Goal: Check status: Check status

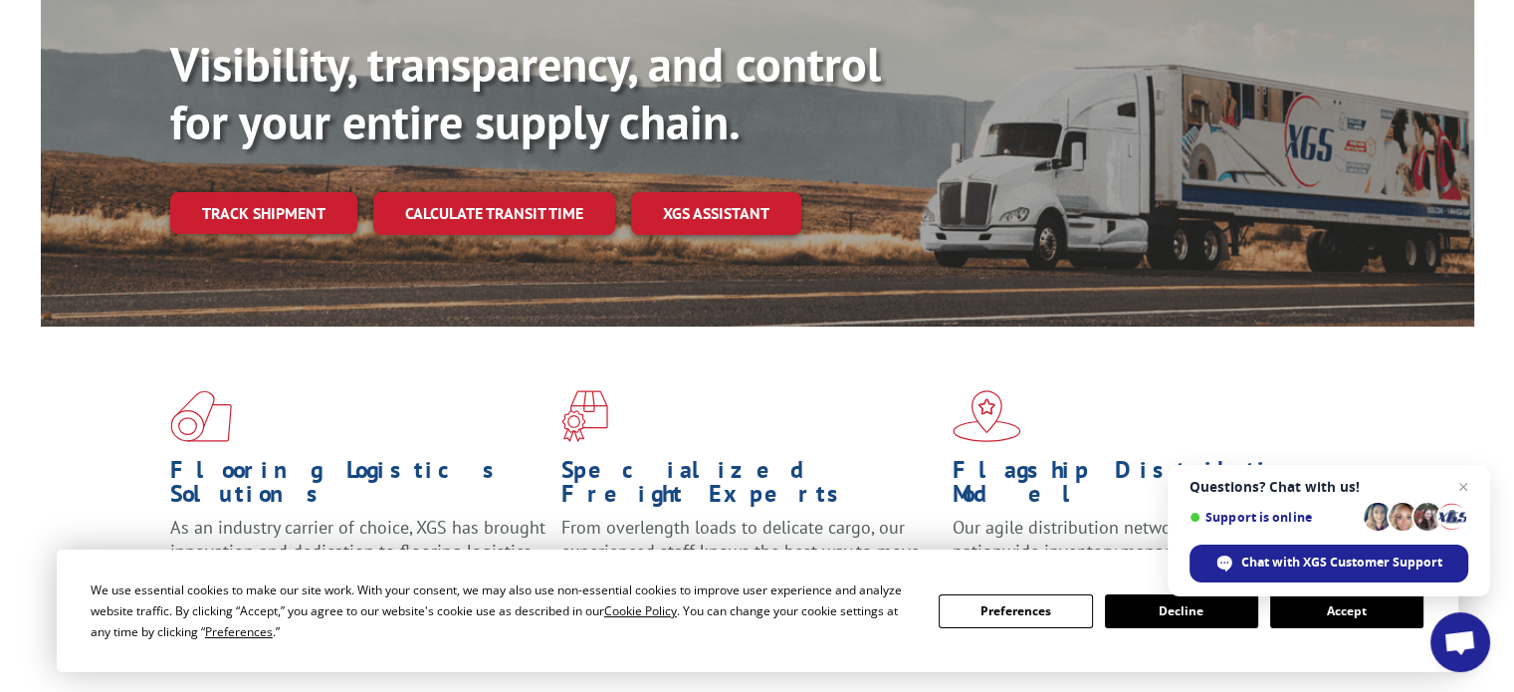
scroll to position [243, 0]
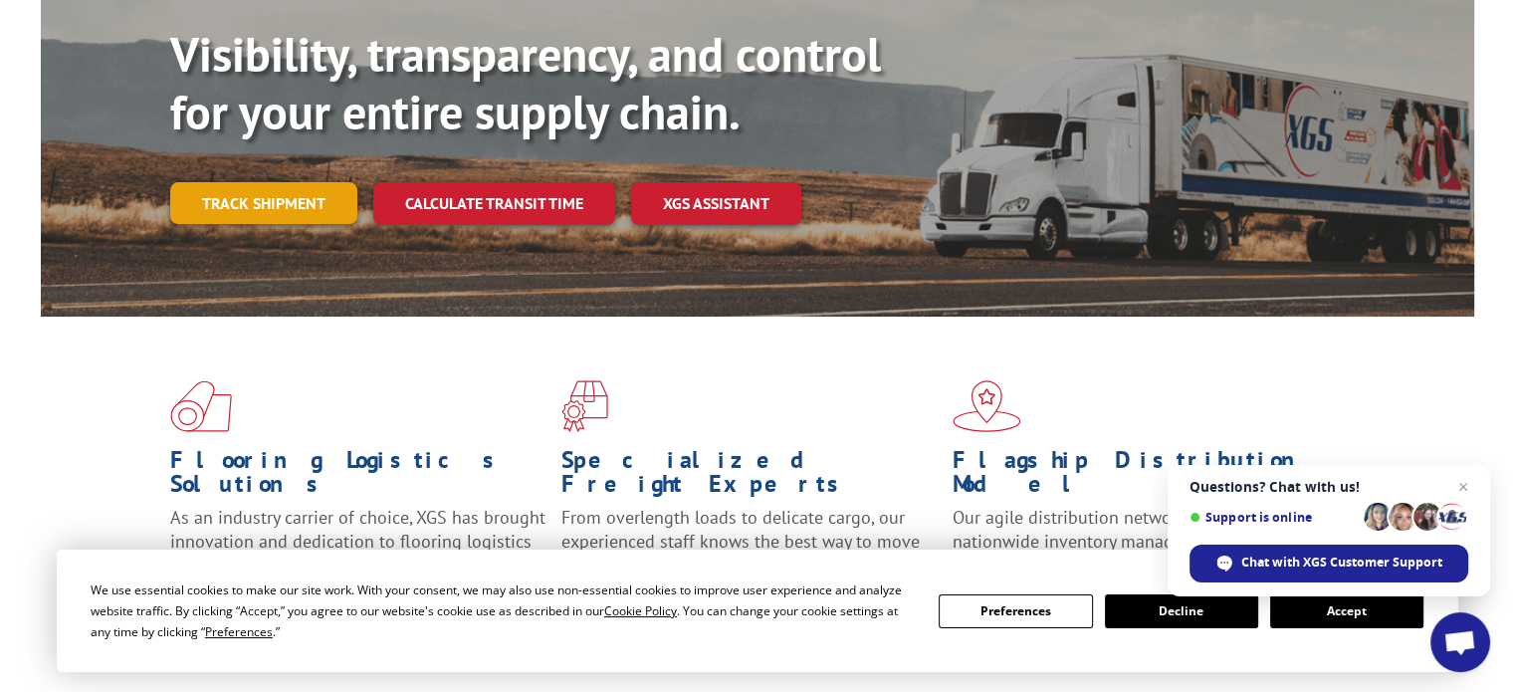
click at [290, 182] on link "Track shipment" at bounding box center [263, 203] width 187 height 42
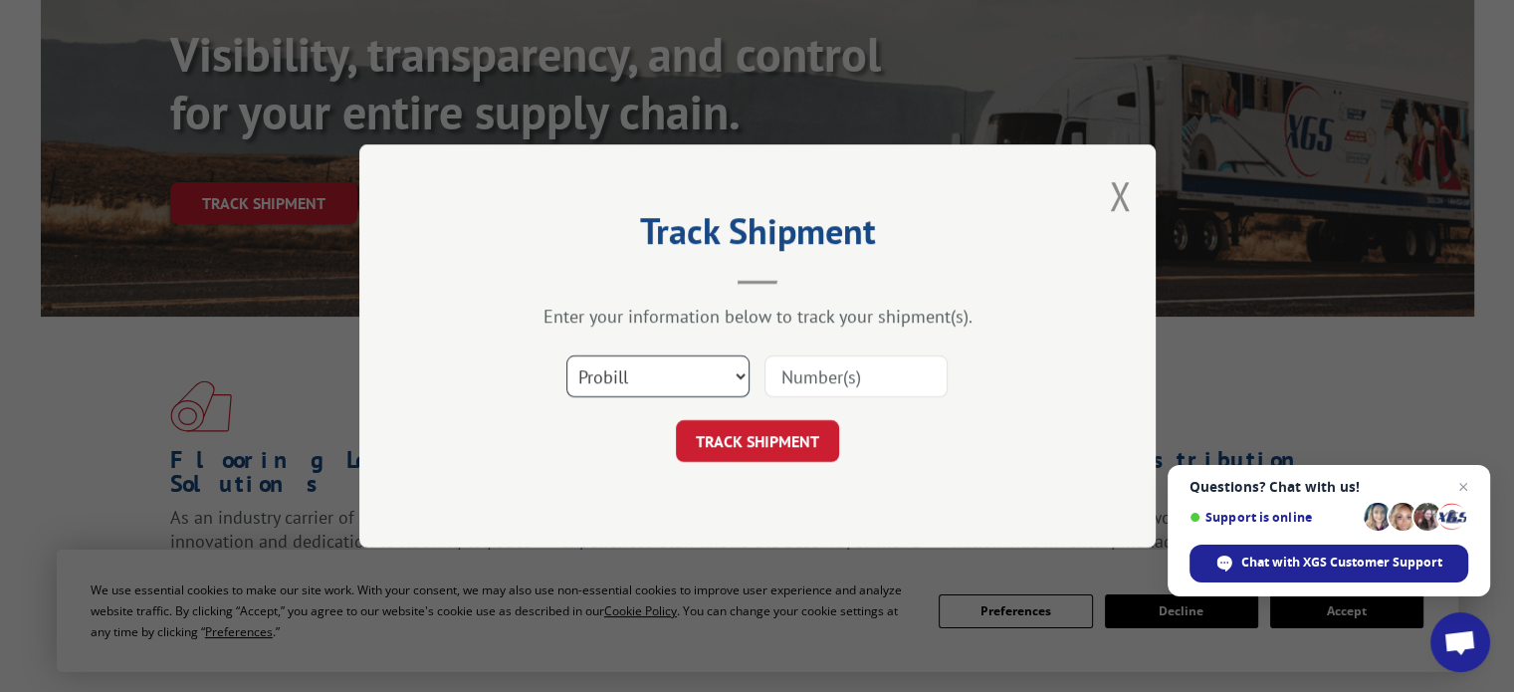
click at [725, 385] on select "Select category... Probill BOL PO" at bounding box center [657, 376] width 183 height 42
select select "po"
click at [566, 355] on select "Select category... Probill BOL PO" at bounding box center [657, 376] width 183 height 42
click at [868, 379] on input at bounding box center [856, 376] width 183 height 42
click at [840, 379] on input at bounding box center [856, 376] width 183 height 42
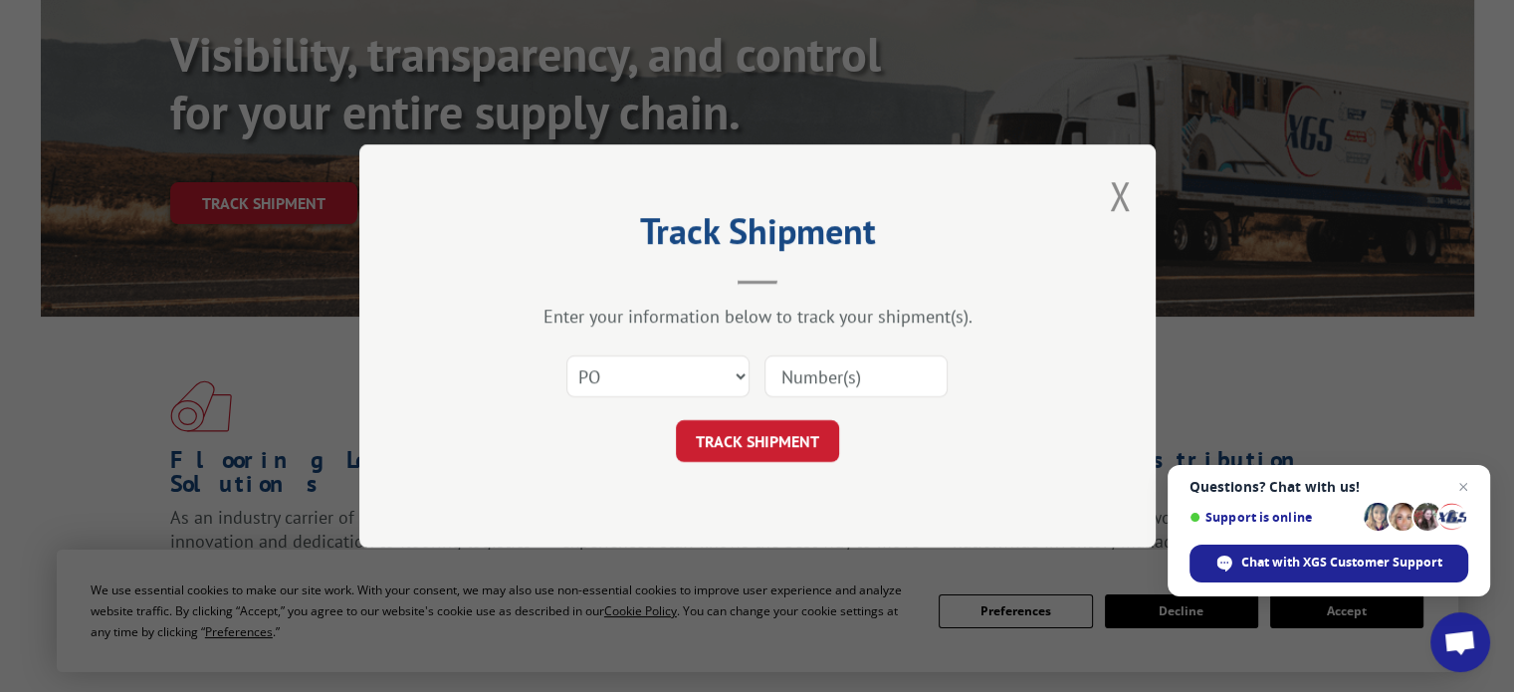
click at [800, 381] on input at bounding box center [856, 376] width 183 height 42
paste input "31640633"
type input "31640633"
click at [797, 441] on button "TRACK SHIPMENT" at bounding box center [757, 441] width 163 height 42
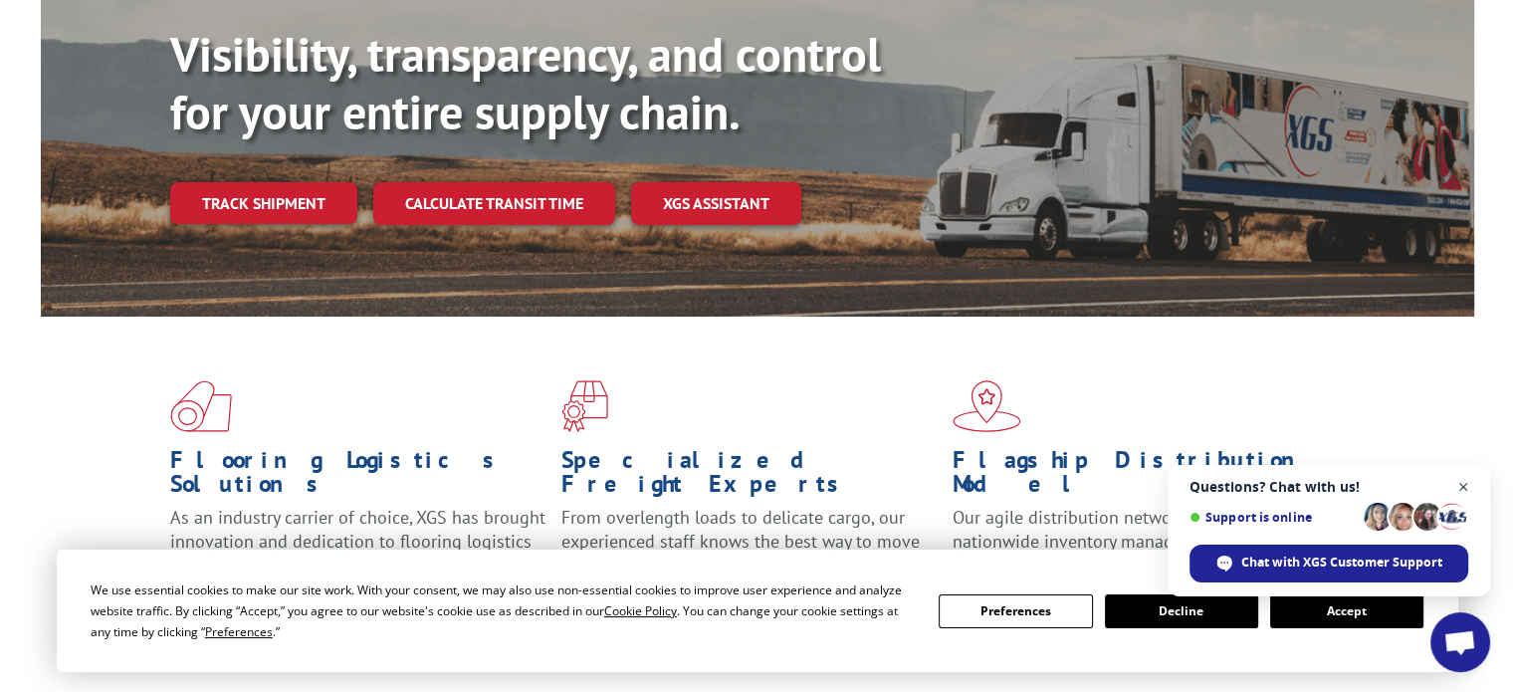
click at [1462, 487] on span "Close chat" at bounding box center [1464, 487] width 25 height 25
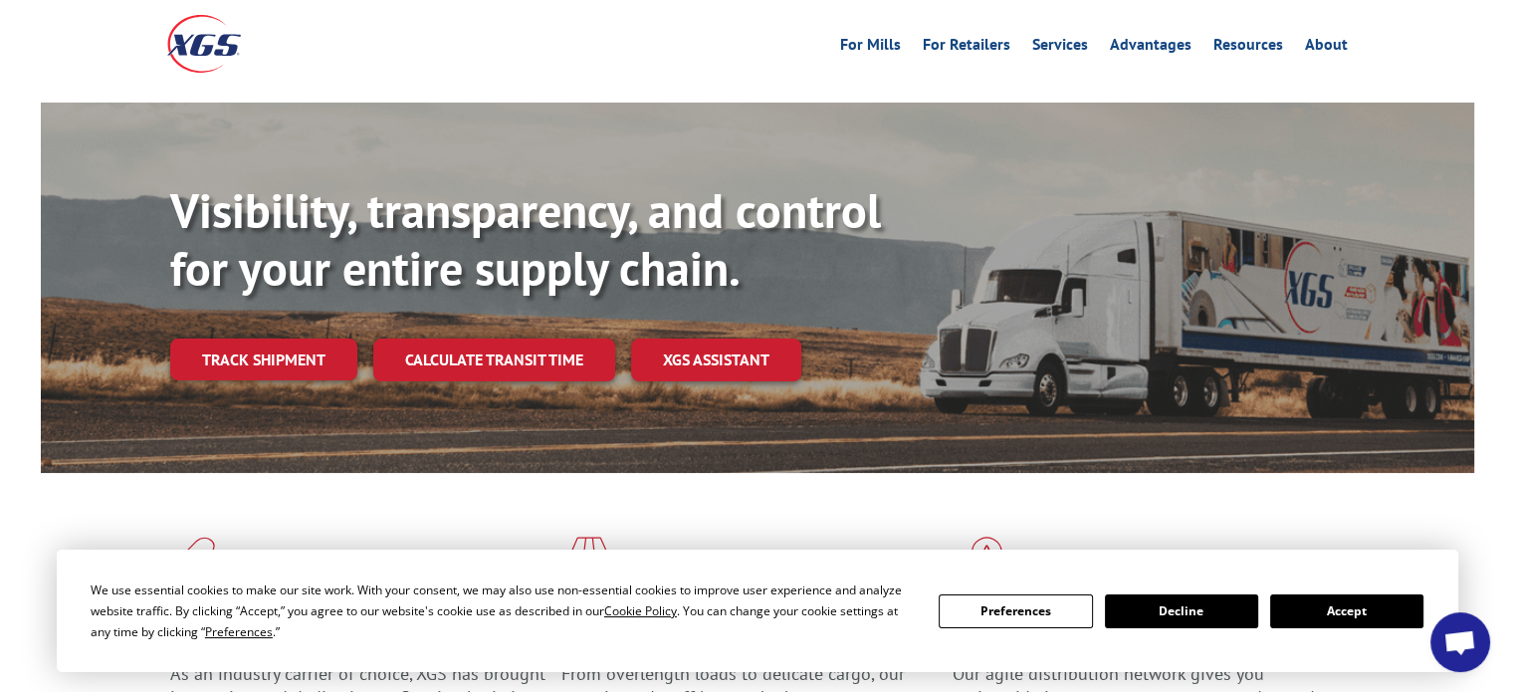
scroll to position [0, 0]
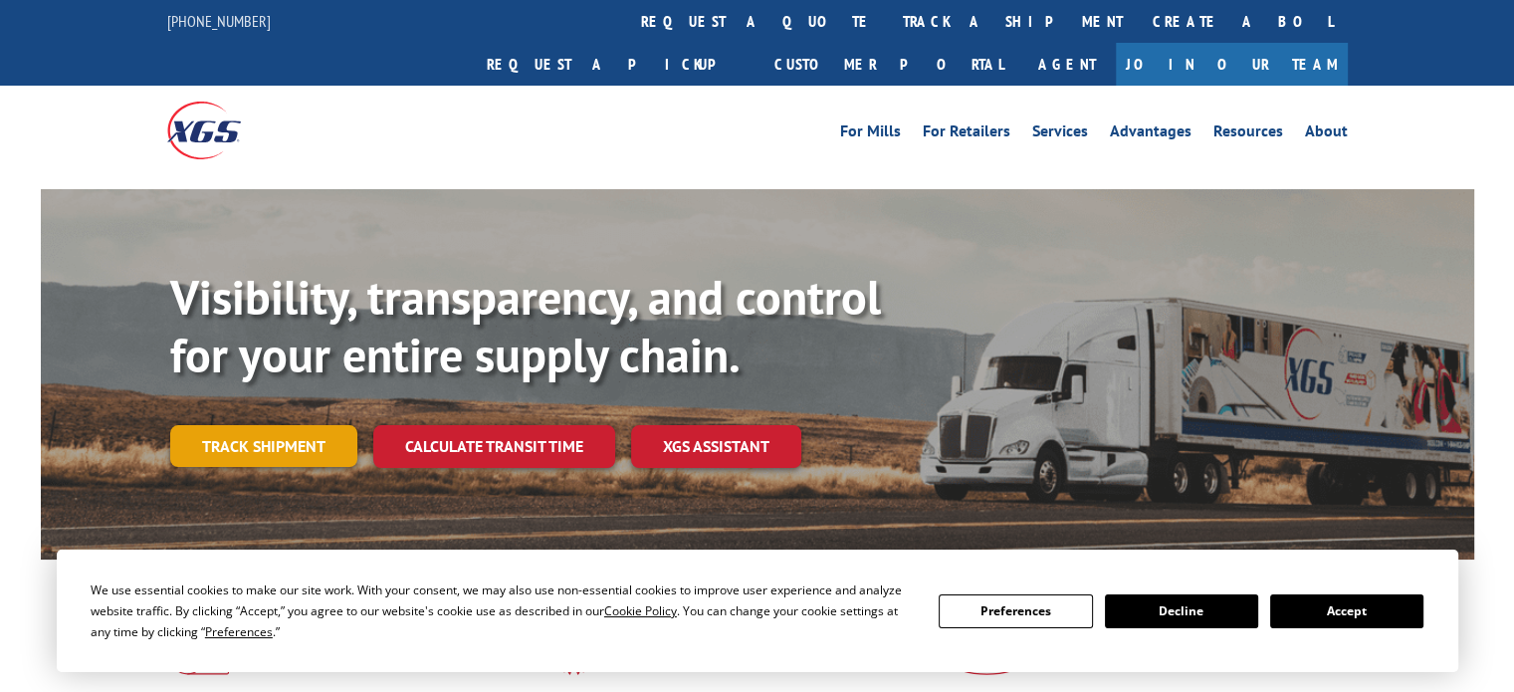
click at [300, 425] on link "Track shipment" at bounding box center [263, 446] width 187 height 42
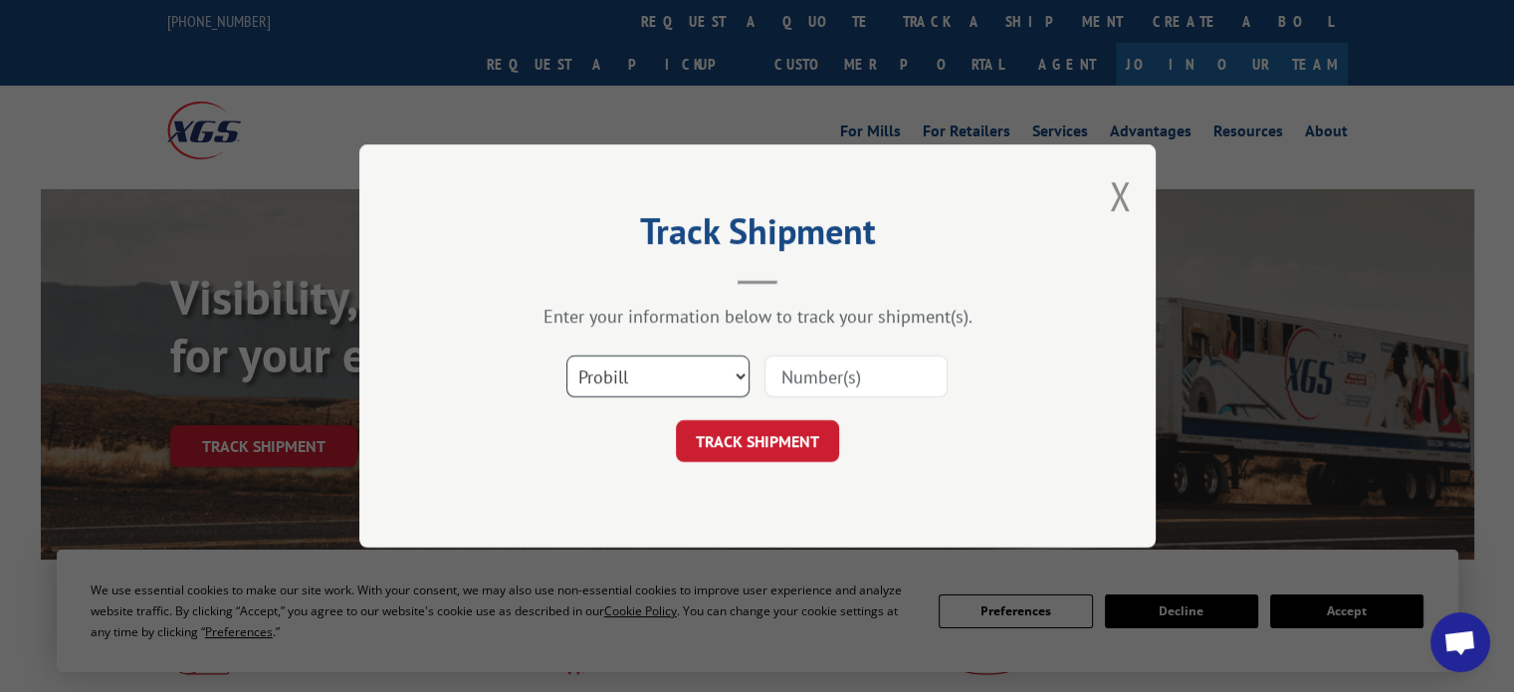
click at [725, 362] on select "Select category... Probill BOL PO" at bounding box center [657, 376] width 183 height 42
select select
click at [566, 355] on select "Select category... Probill BOL PO" at bounding box center [657, 376] width 183 height 42
click at [731, 385] on select "Select category... Probill BOL PO" at bounding box center [657, 376] width 183 height 42
click at [1246, 310] on div "Track Shipment Enter your information below to track your shipment(s). Select c…" at bounding box center [757, 346] width 1514 height 692
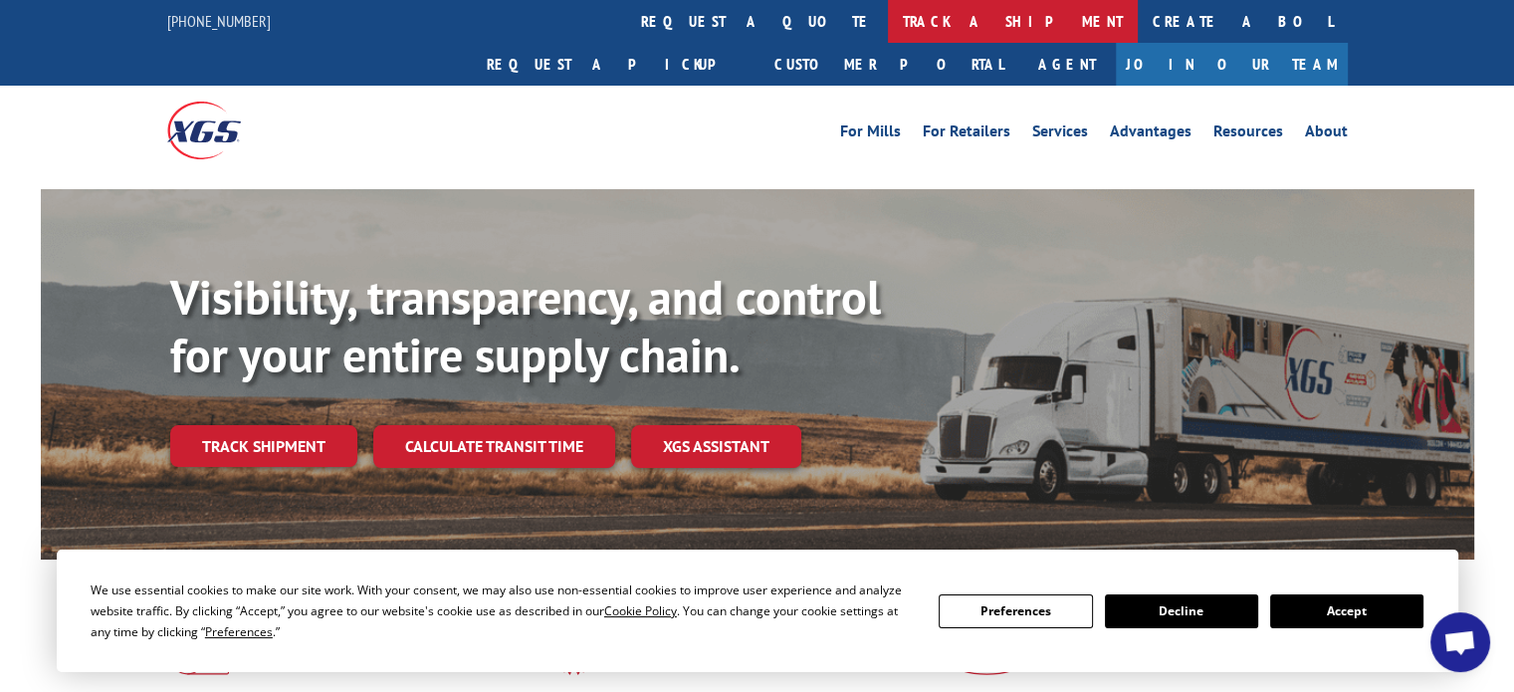
click at [888, 21] on link "track a shipment" at bounding box center [1013, 21] width 250 height 43
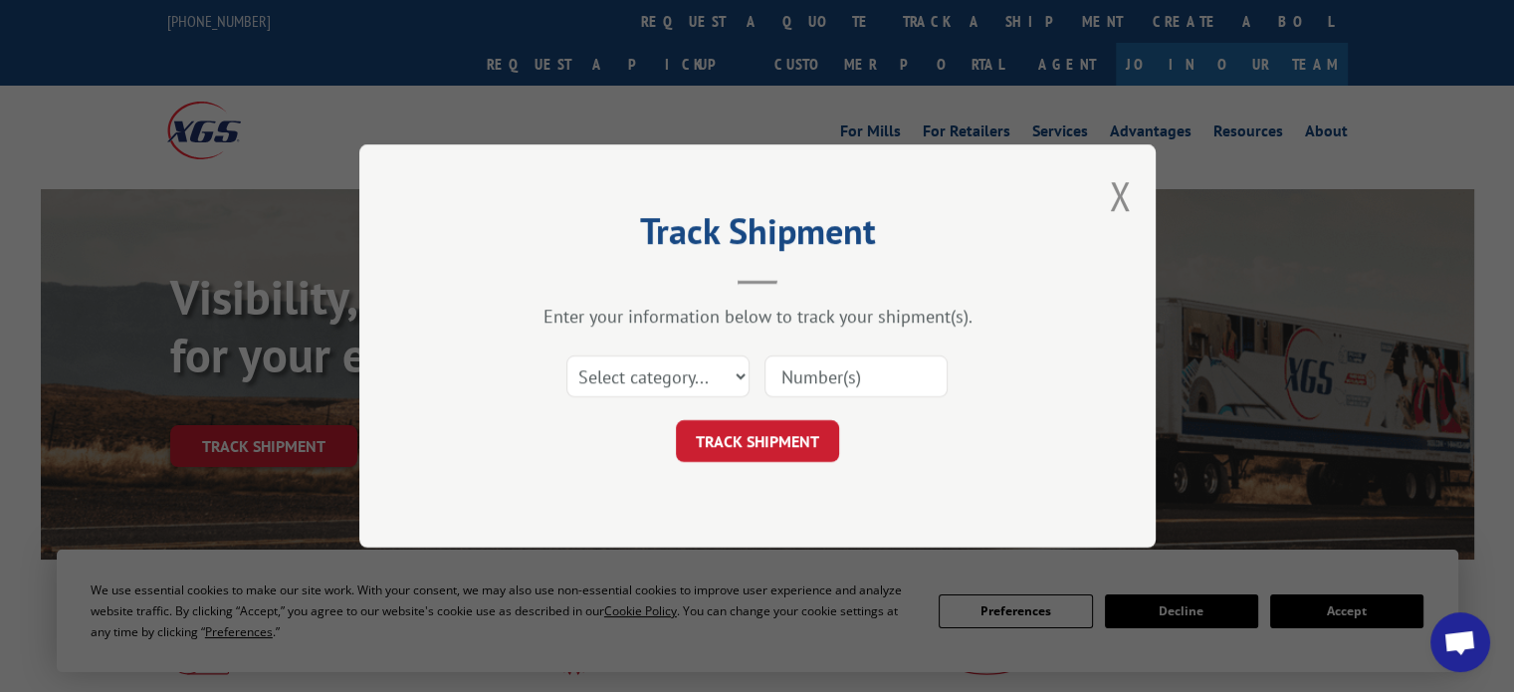
paste input "16945394"
type input "16945394"
click at [710, 432] on button "TRACK SHIPMENT" at bounding box center [757, 441] width 163 height 42
click at [692, 379] on select "Select category... Probill BOL PO" at bounding box center [657, 376] width 183 height 42
select select "probill"
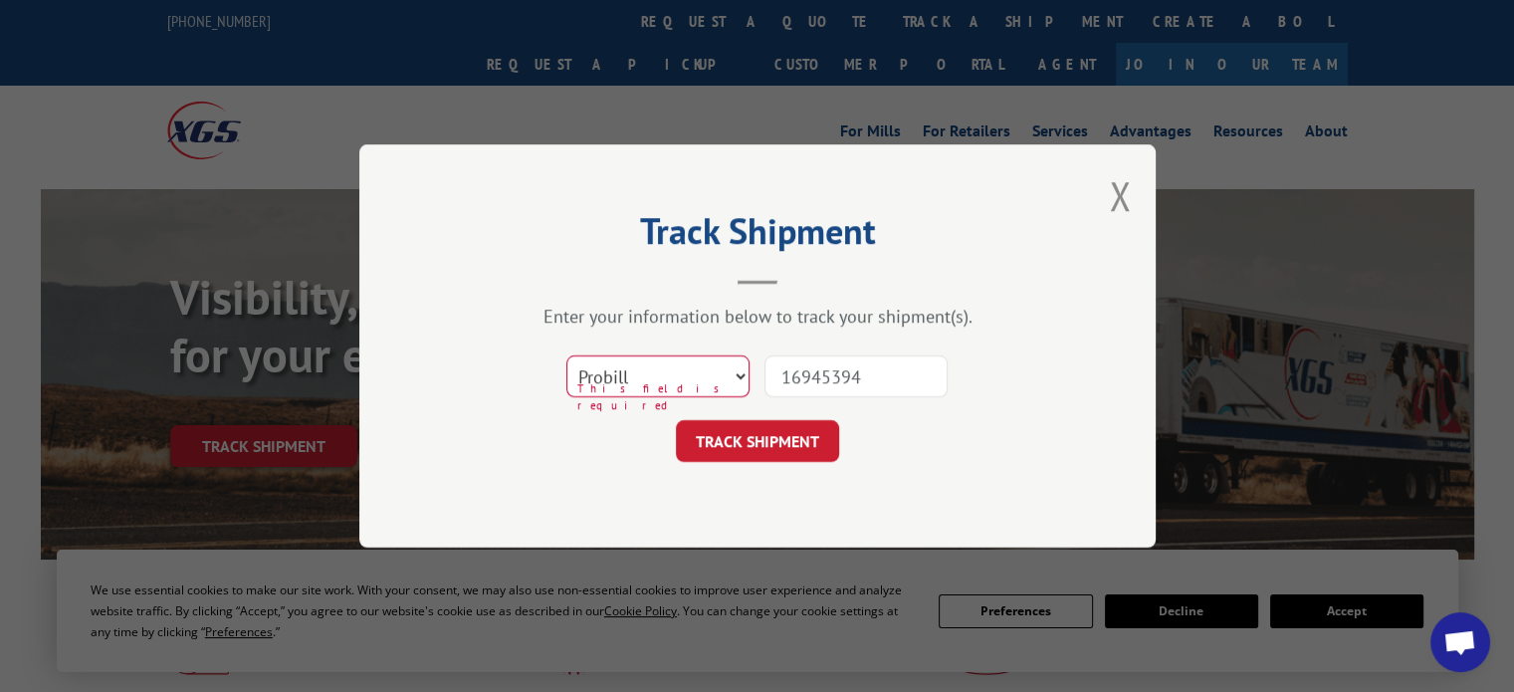
click at [566, 355] on select "Select category... Probill BOL PO" at bounding box center [657, 376] width 183 height 42
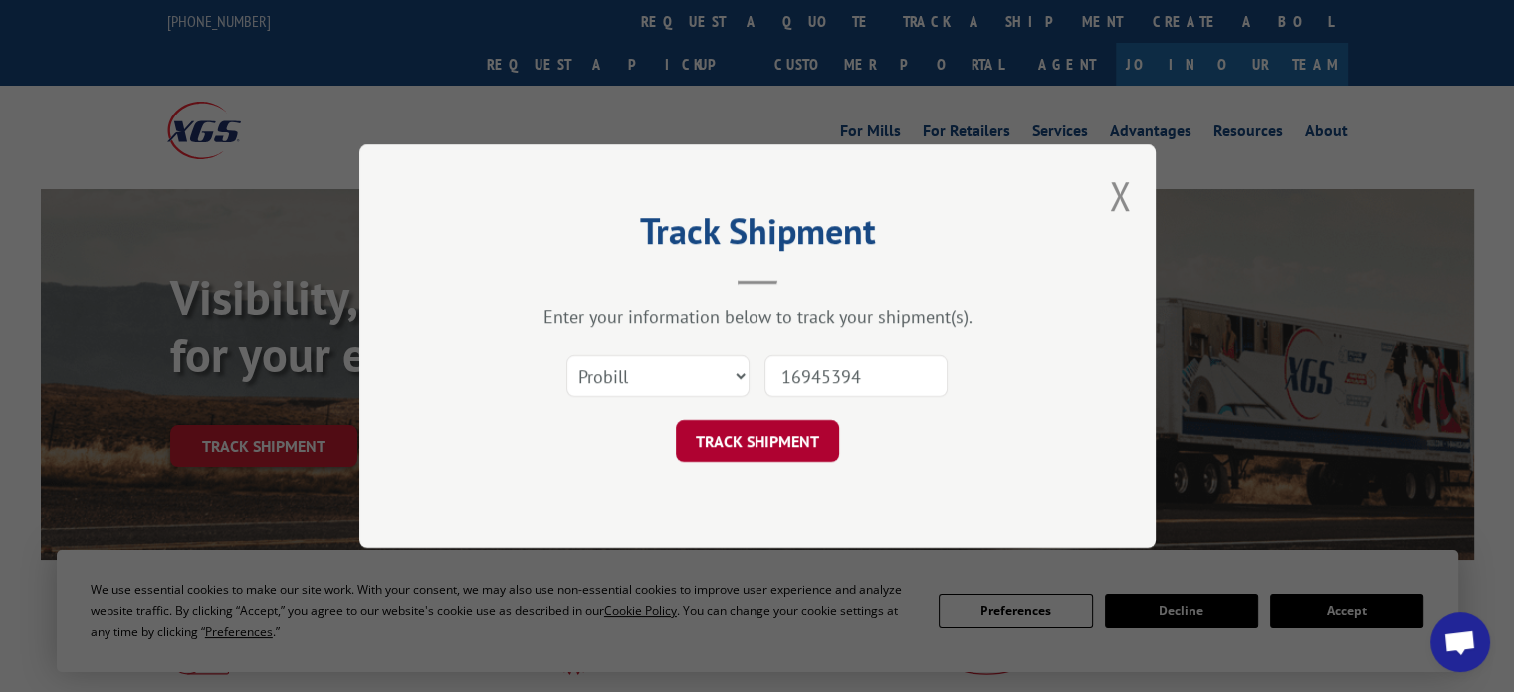
click at [722, 457] on button "TRACK SHIPMENT" at bounding box center [757, 441] width 163 height 42
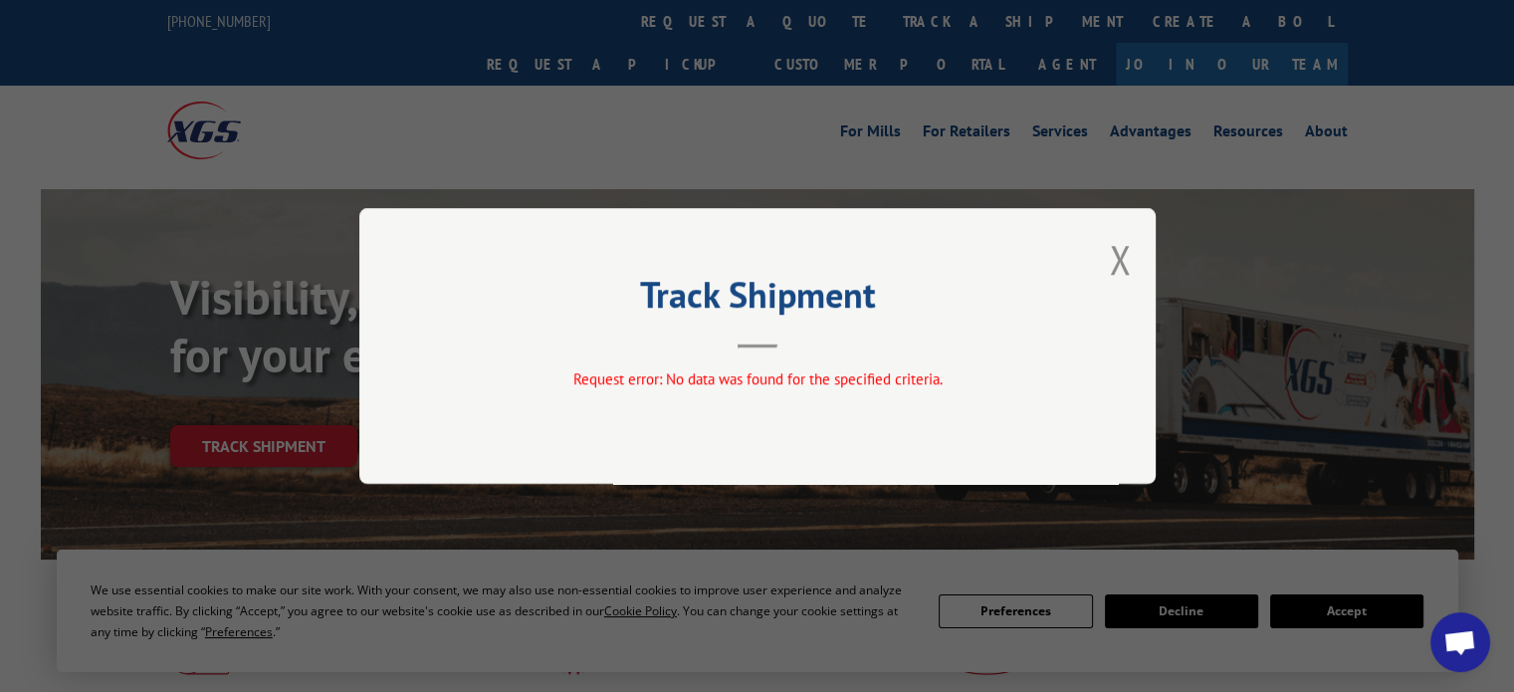
click at [1134, 257] on div "Track Shipment Request error: No data was found for the specified criteria." at bounding box center [757, 346] width 796 height 276
click at [1120, 254] on button "Close modal" at bounding box center [1120, 259] width 22 height 53
